Goal: Task Accomplishment & Management: Manage account settings

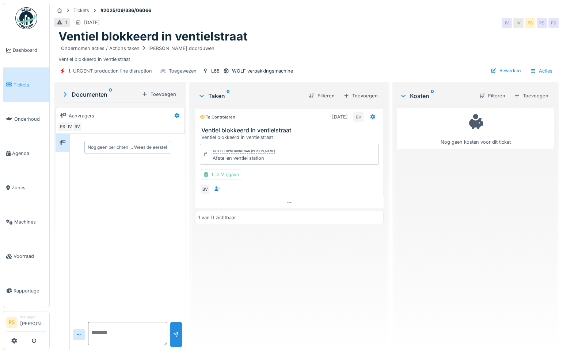
click at [261, 266] on div "Te controleren [DATE] BV Ventiel blokkeerd in ventielstraat Ventiel blokkeerd i…" at bounding box center [289, 224] width 188 height 239
click at [291, 300] on div "Te controleren [DATE] BV Ventiel blokkeerd in ventielstraat Ventiel blokkeerd i…" at bounding box center [289, 224] width 188 height 239
click at [170, 225] on div "Nog geen berichten … Wees de eerste!" at bounding box center [127, 226] width 115 height 185
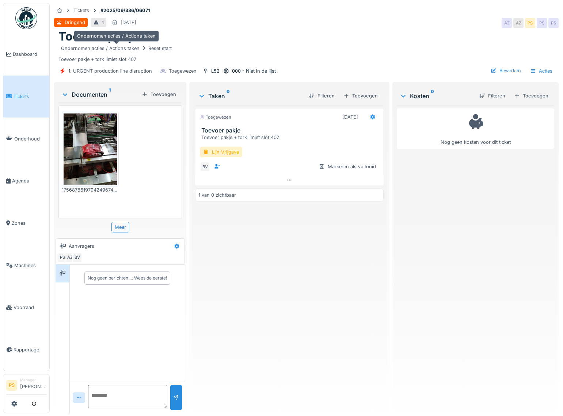
scroll to position [5, 0]
drag, startPoint x: 283, startPoint y: 133, endPoint x: 199, endPoint y: 135, distance: 83.3
click at [199, 135] on div "Toegewezen 3-9-2025 Toevoer pakje Toevoer pakje + tork limiet slot 407 Lijn Vri…" at bounding box center [289, 146] width 188 height 77
click at [199, 141] on div "Lijn Vrijgave BV Markeren als voltooid" at bounding box center [289, 158] width 188 height 34
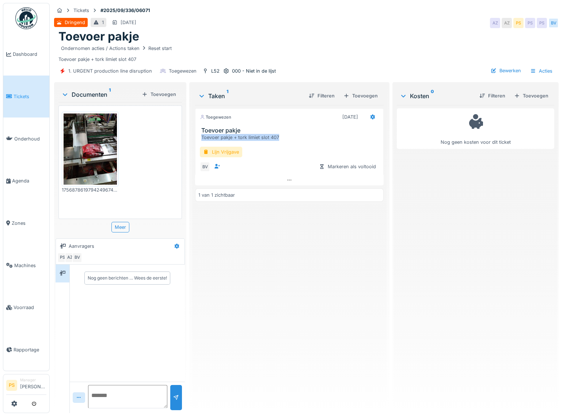
drag, startPoint x: 201, startPoint y: 132, endPoint x: 284, endPoint y: 133, distance: 82.9
click at [284, 134] on div "Toevoer pakje + tork limiet slot 407" at bounding box center [290, 137] width 179 height 7
copy div "Toevoer pakje + tork limiet slot 407"
